Goal: Find contact information: Find contact information

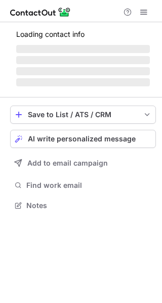
scroll to position [205, 162]
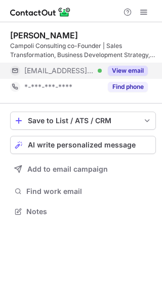
click at [131, 70] on button "View email" at bounding box center [128, 71] width 40 height 10
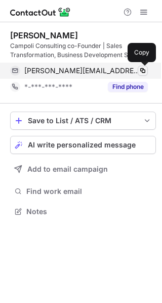
click at [141, 72] on span at bounding box center [143, 71] width 8 height 8
click at [142, 70] on span at bounding box center [143, 71] width 8 height 8
